Goal: Communication & Community: Answer question/provide support

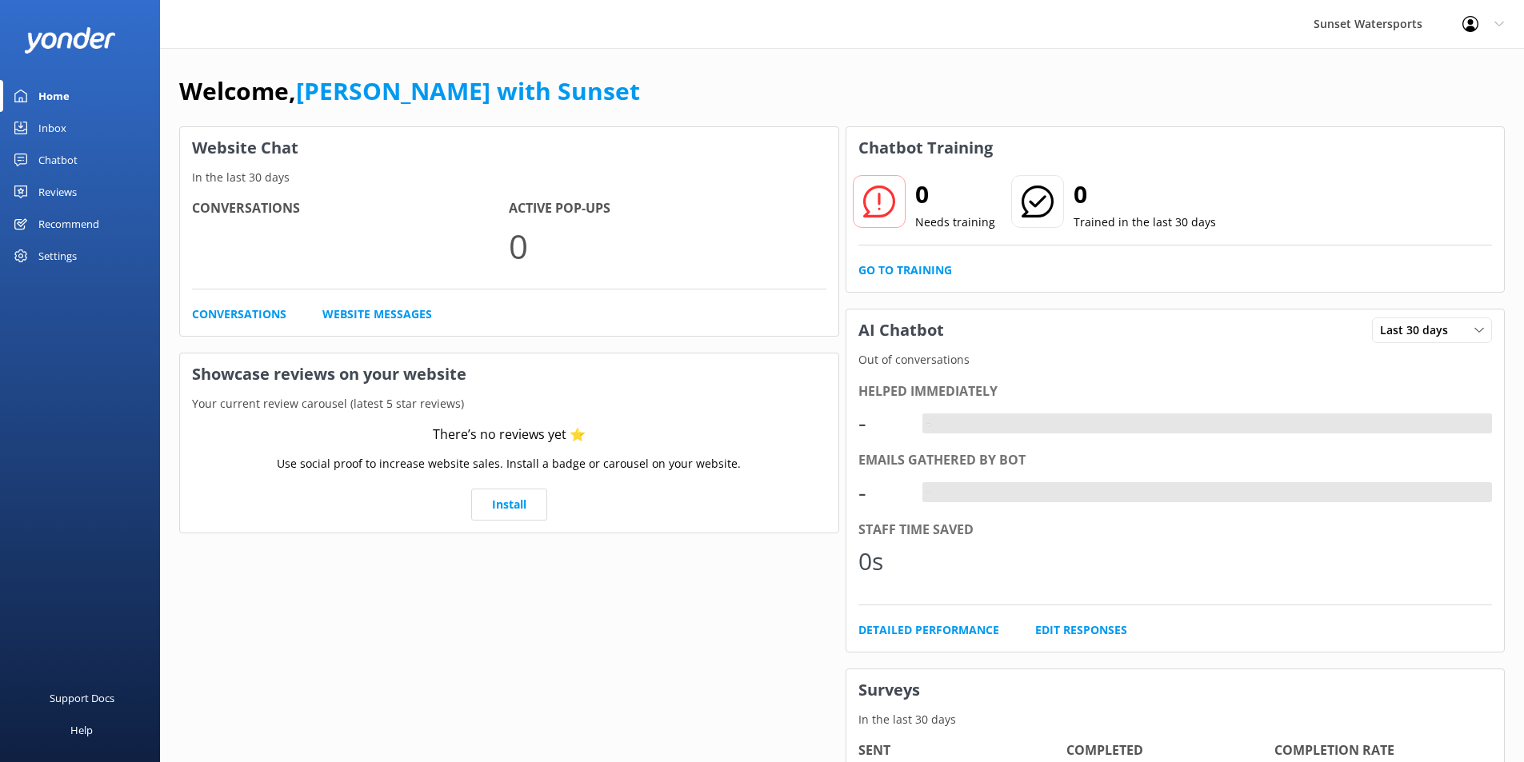
click at [54, 126] on div "Inbox" at bounding box center [52, 128] width 28 height 32
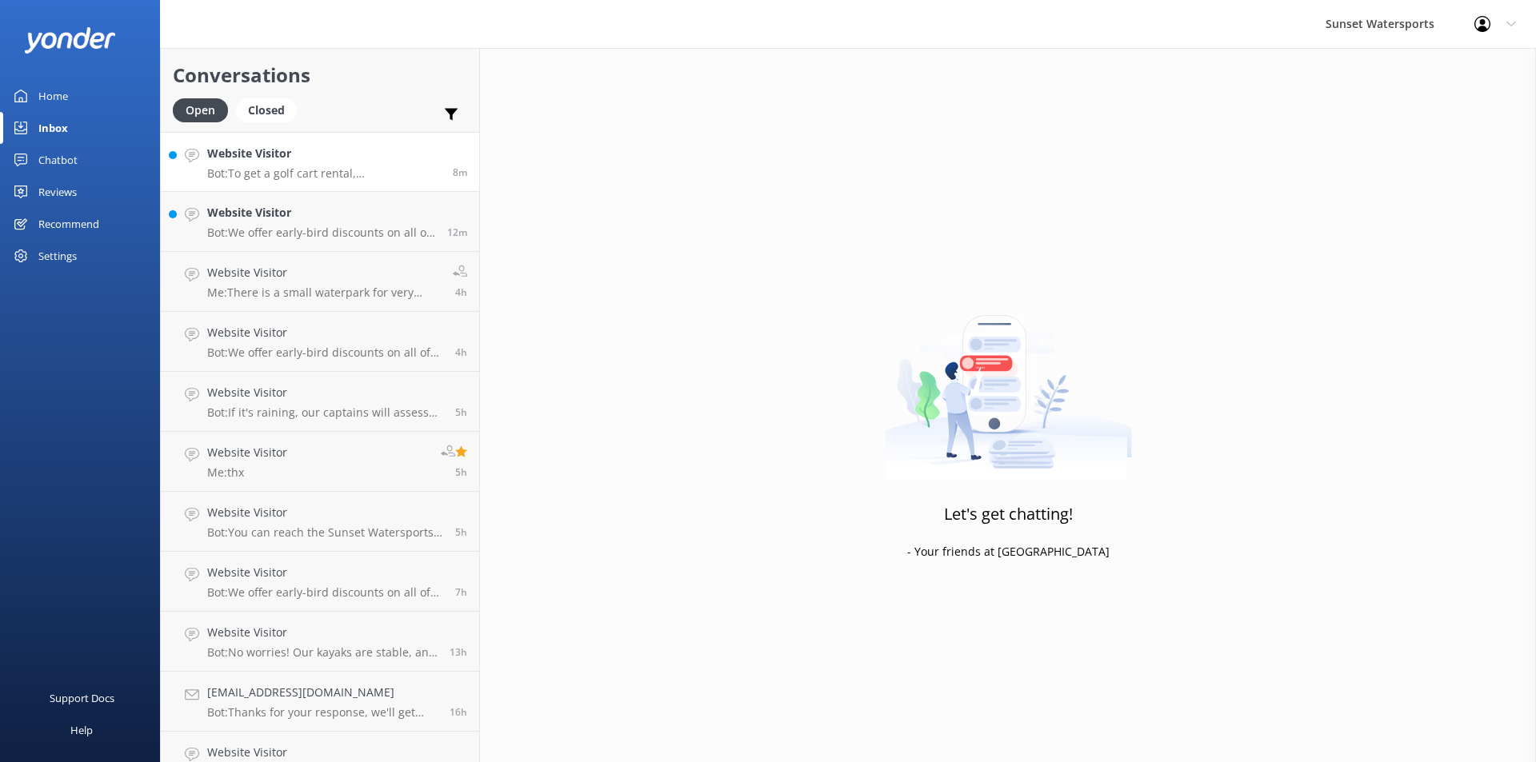
click at [330, 163] on div "Website Visitor Bot: To get a golf cart rental, Veronica can call our office at…" at bounding box center [324, 162] width 234 height 34
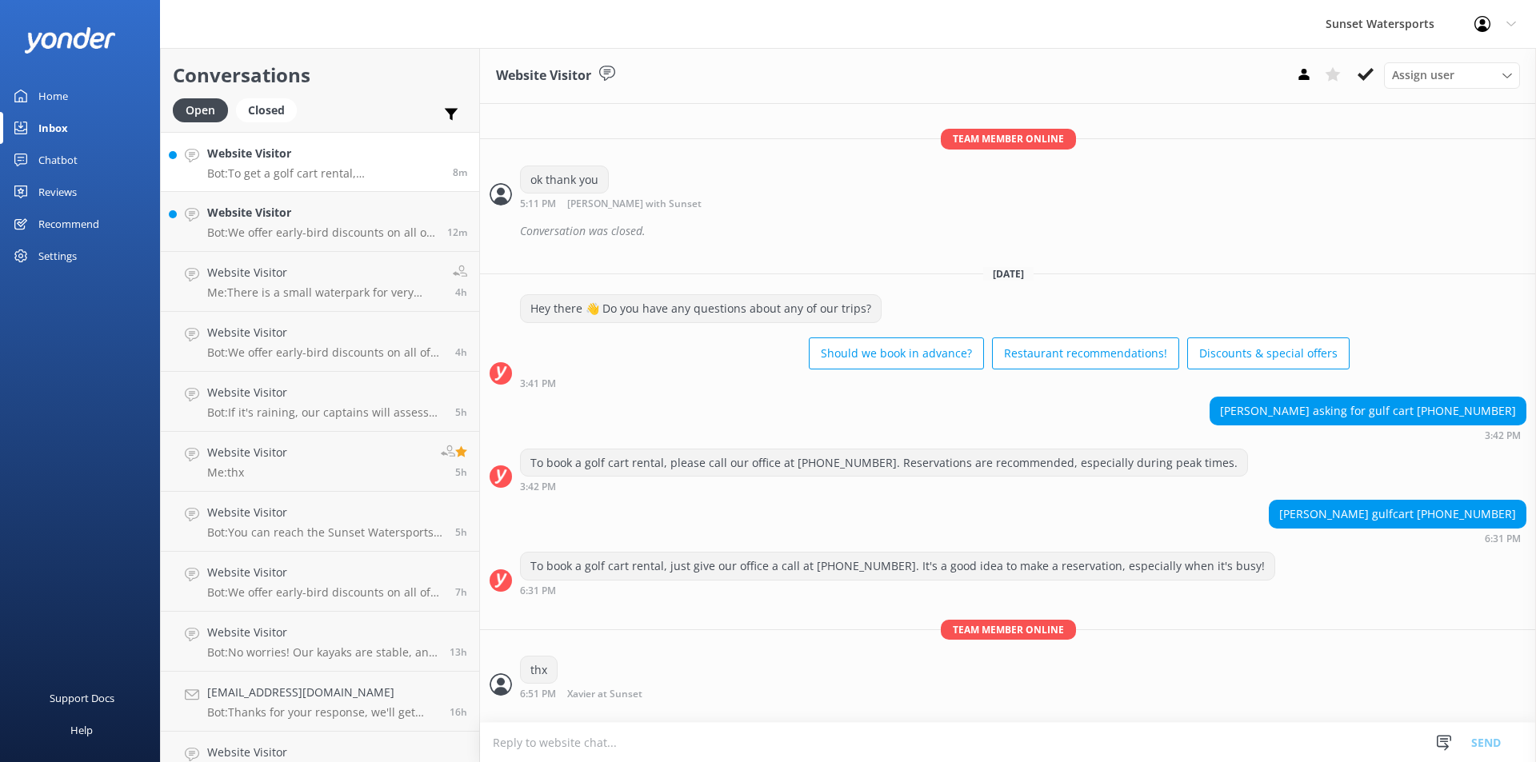
scroll to position [21717, 0]
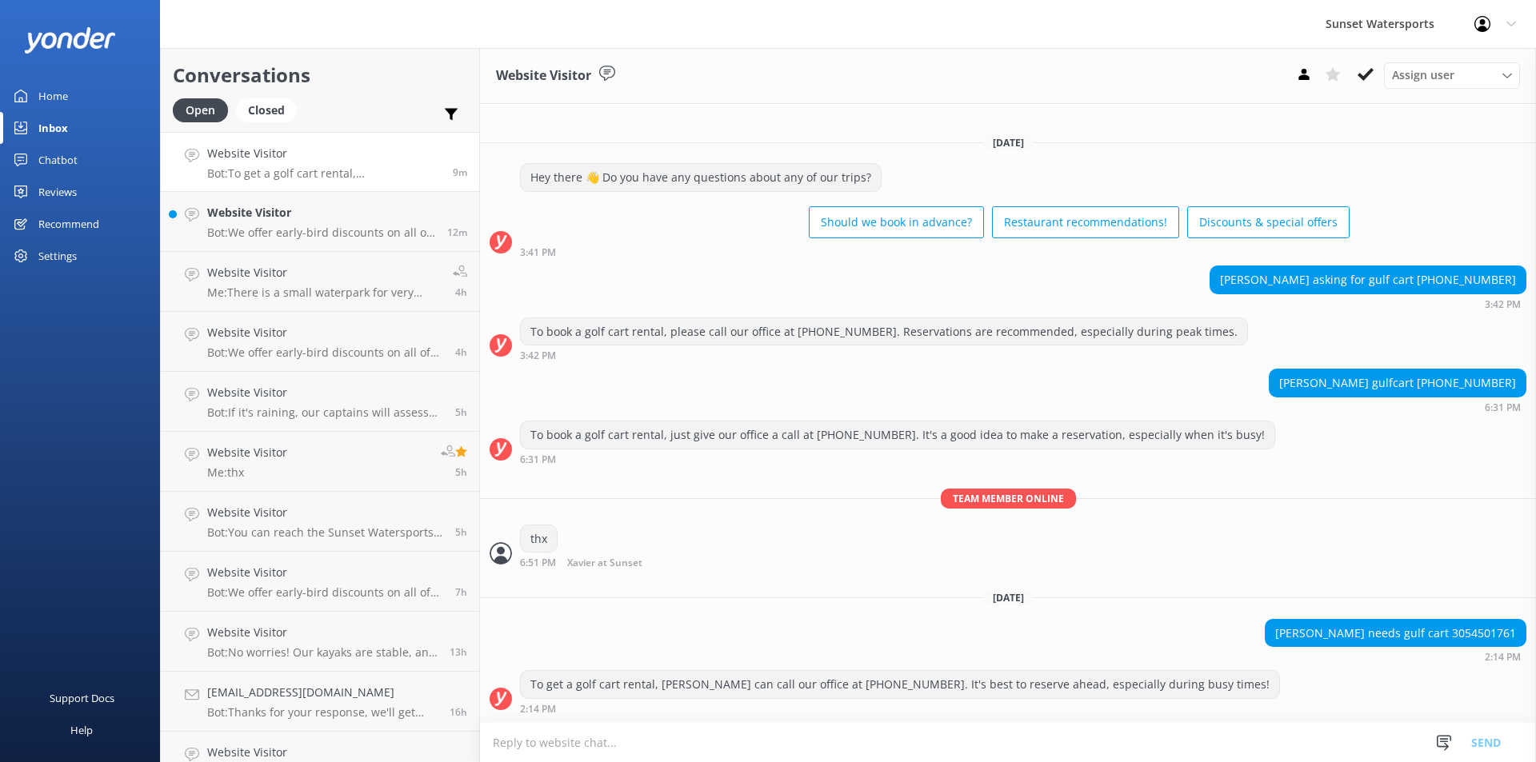
click at [592, 741] on textarea at bounding box center [1008, 742] width 1056 height 39
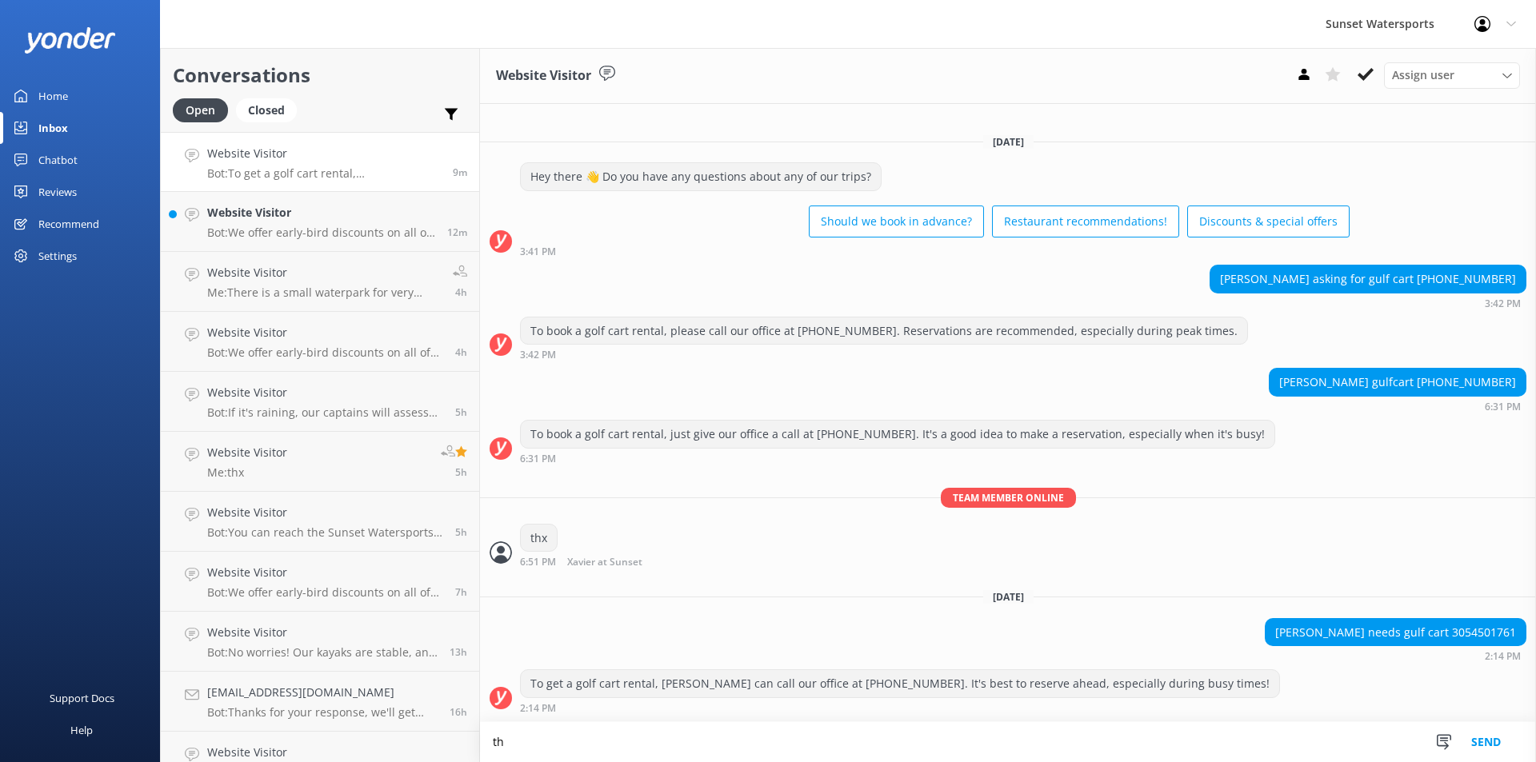
scroll to position [21718, 0]
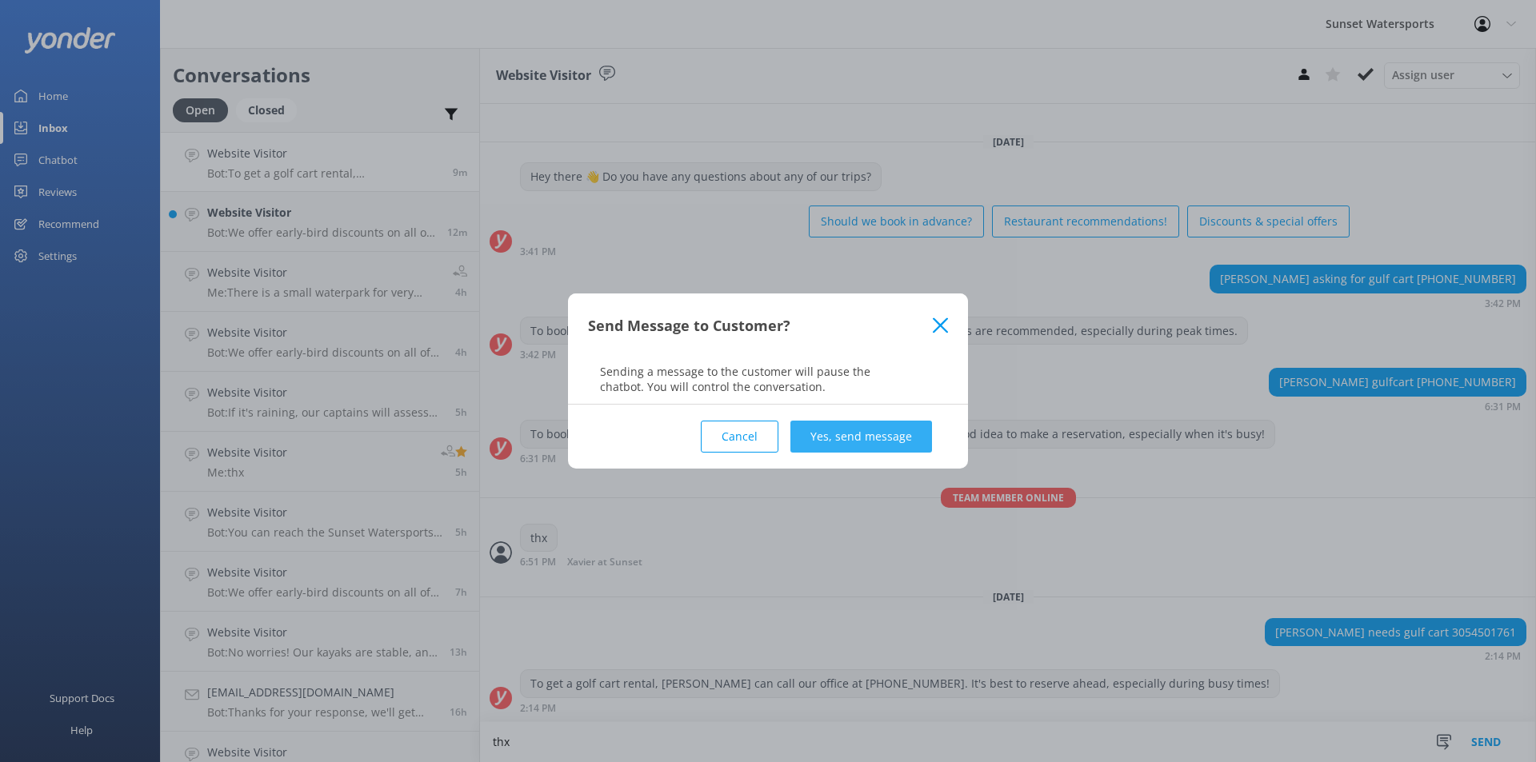
type textarea "thx"
click at [884, 431] on button "Yes, send message" at bounding box center [861, 437] width 142 height 32
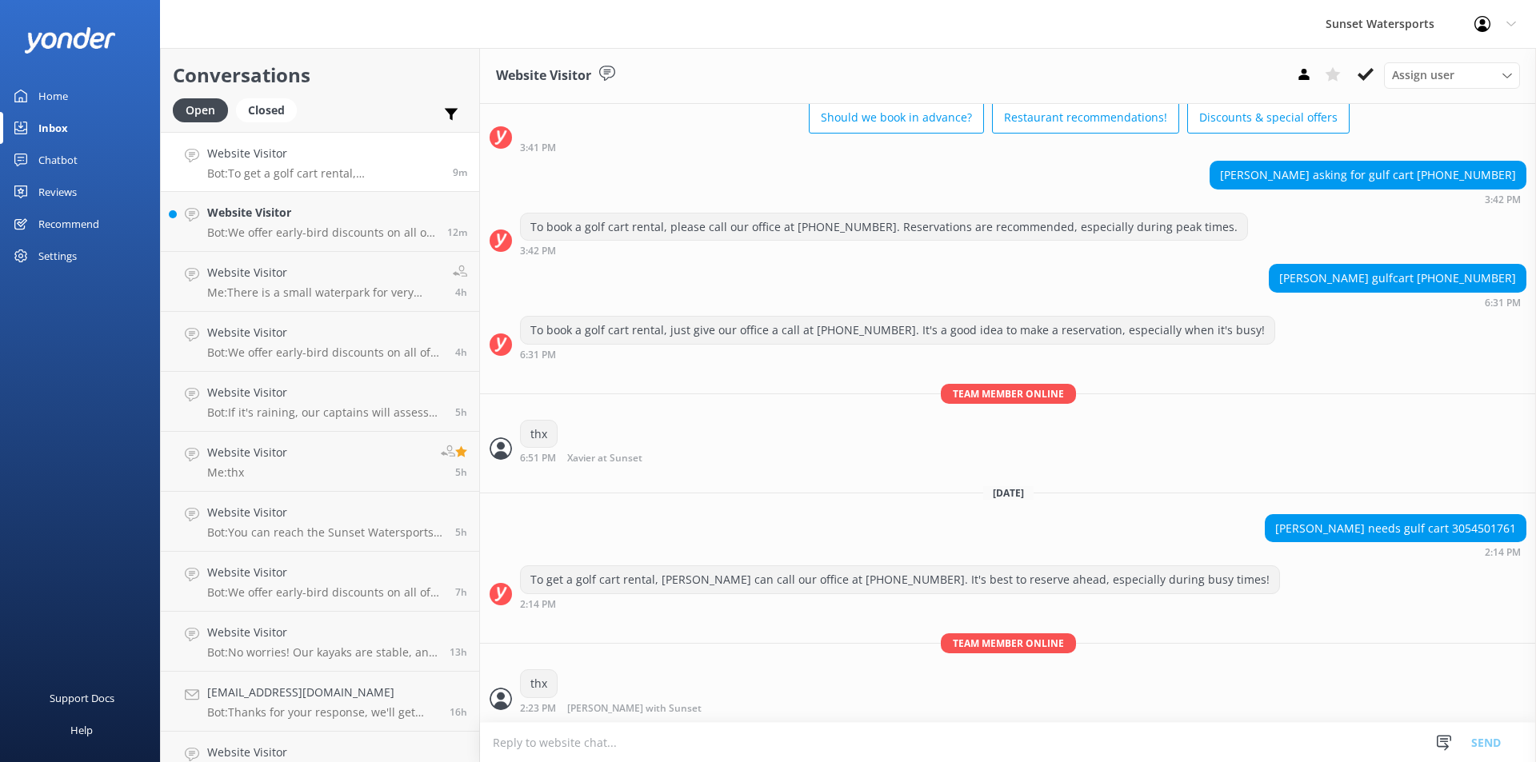
scroll to position [21821, 0]
click at [318, 223] on div "Website Visitor Bot: We offer early-bird discounts on all of our morning trips,…" at bounding box center [321, 221] width 228 height 35
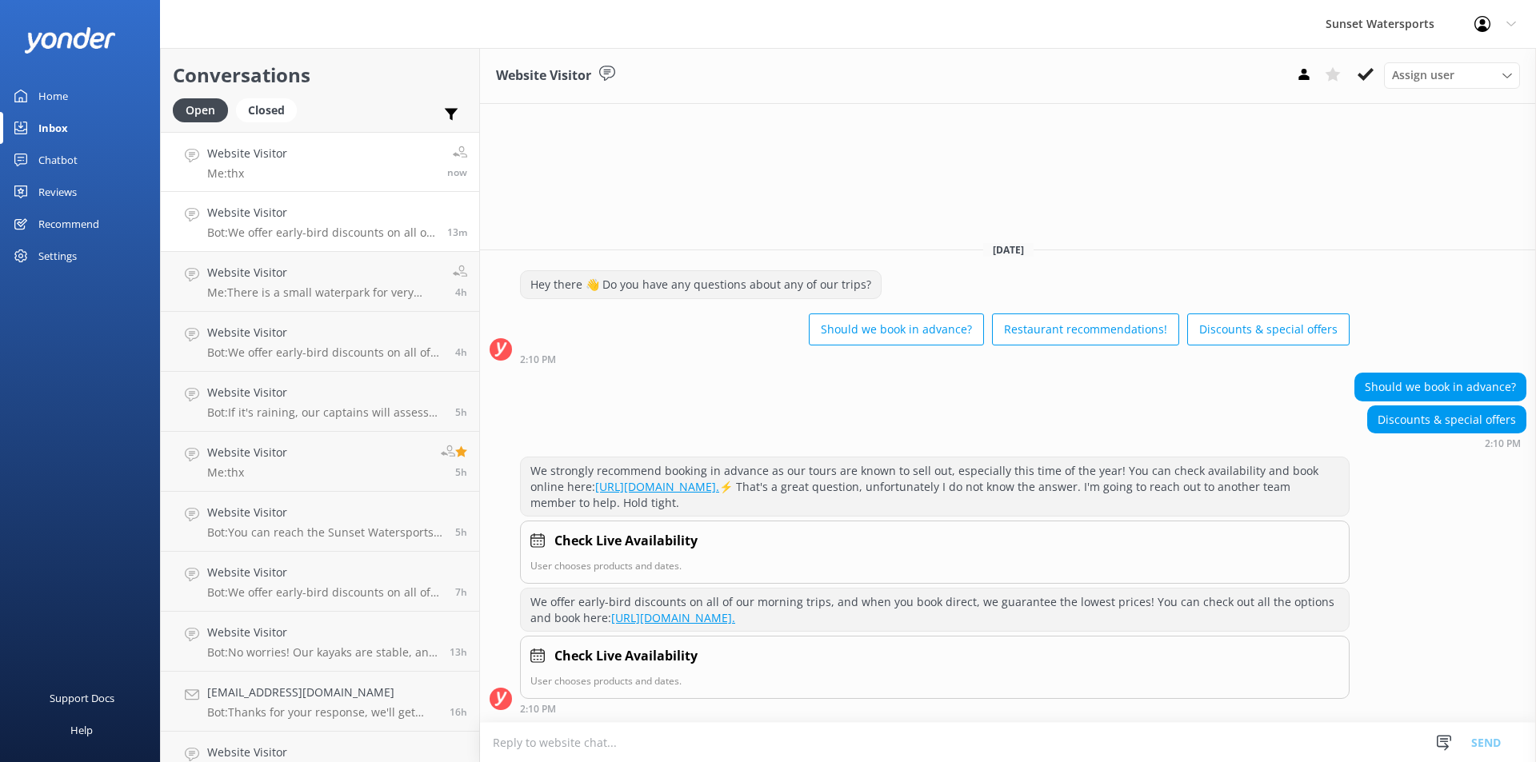
click at [284, 165] on div "Website Visitor Me: thx" at bounding box center [247, 162] width 80 height 34
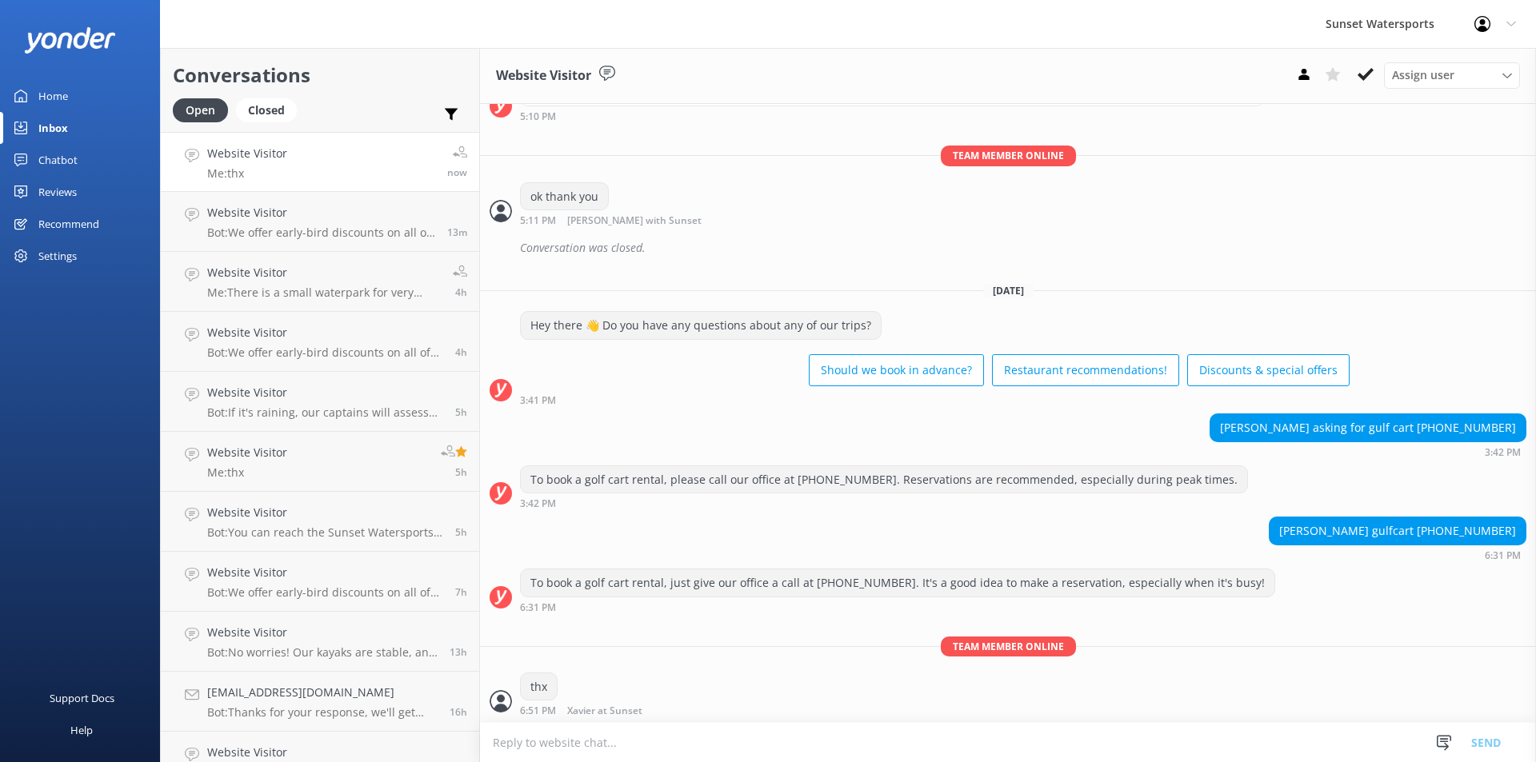
scroll to position [21821, 0]
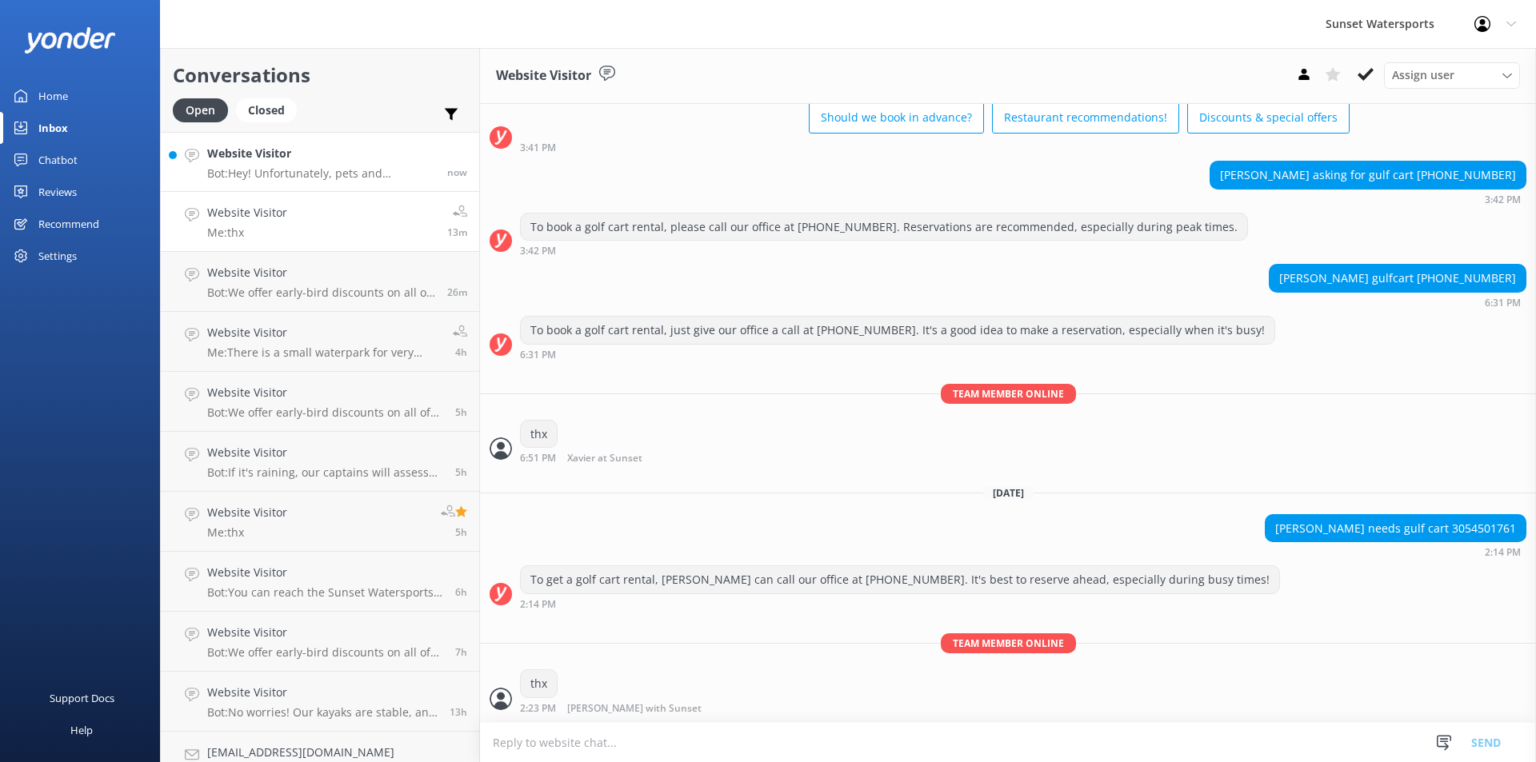
click at [337, 165] on div "Website Visitor Bot: Hey! Unfortunately, pets and emotional support animals are…" at bounding box center [321, 162] width 228 height 34
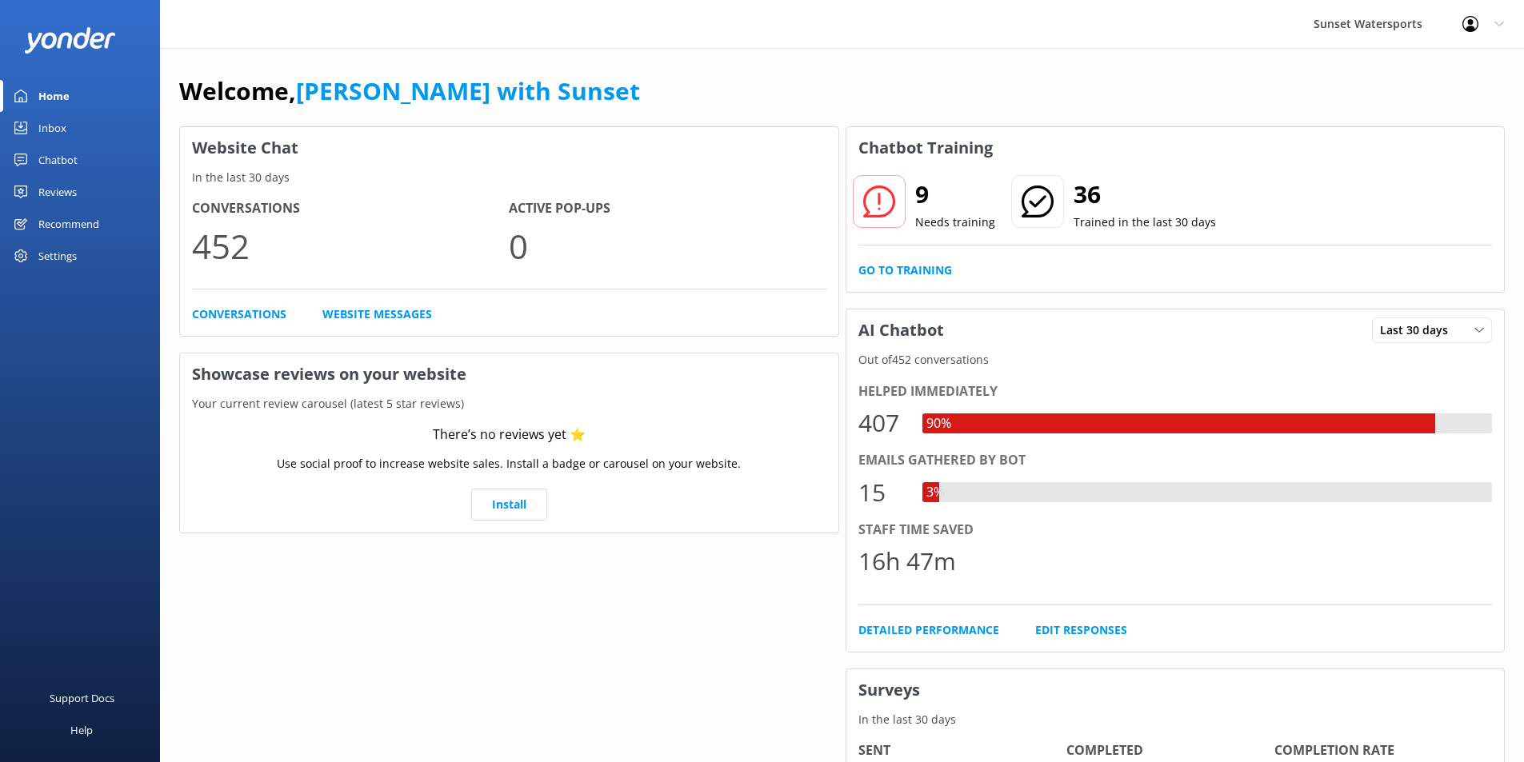
click at [43, 123] on div "Inbox" at bounding box center [52, 128] width 28 height 32
